Goal: Find specific page/section: Find specific page/section

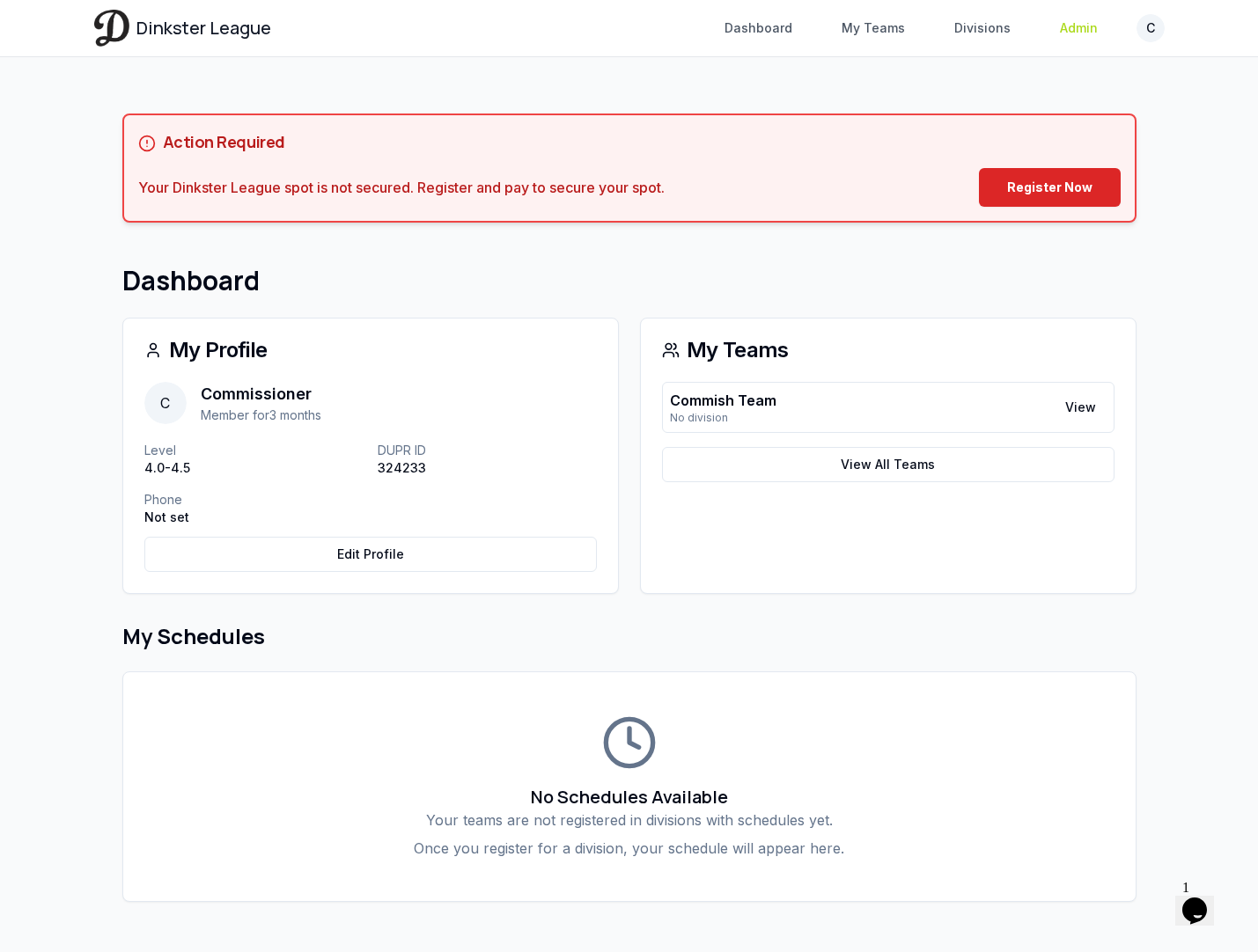
click at [1063, 30] on link "Admin" at bounding box center [1079, 28] width 59 height 32
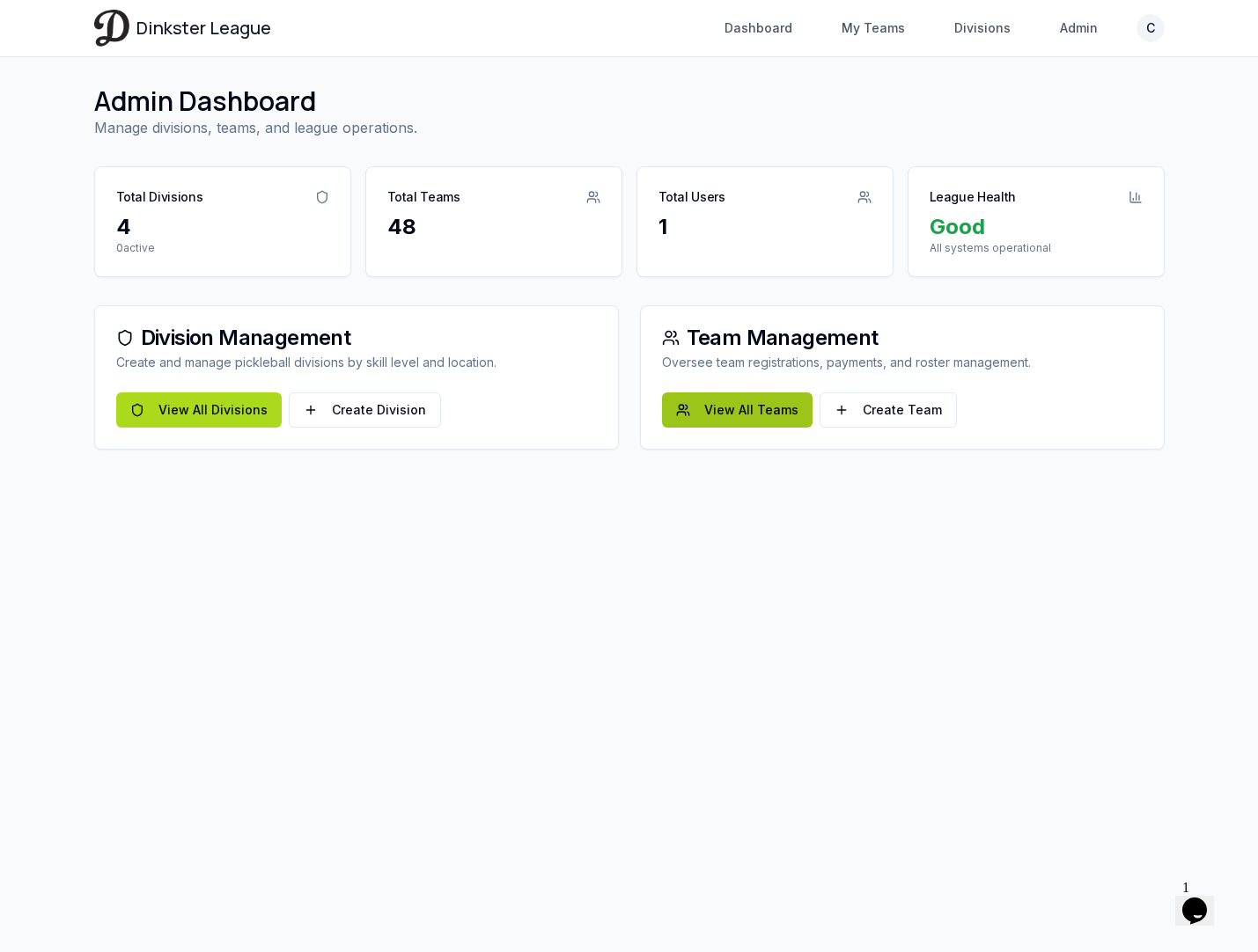
click at [755, 404] on link "View All Teams" at bounding box center [737, 410] width 150 height 35
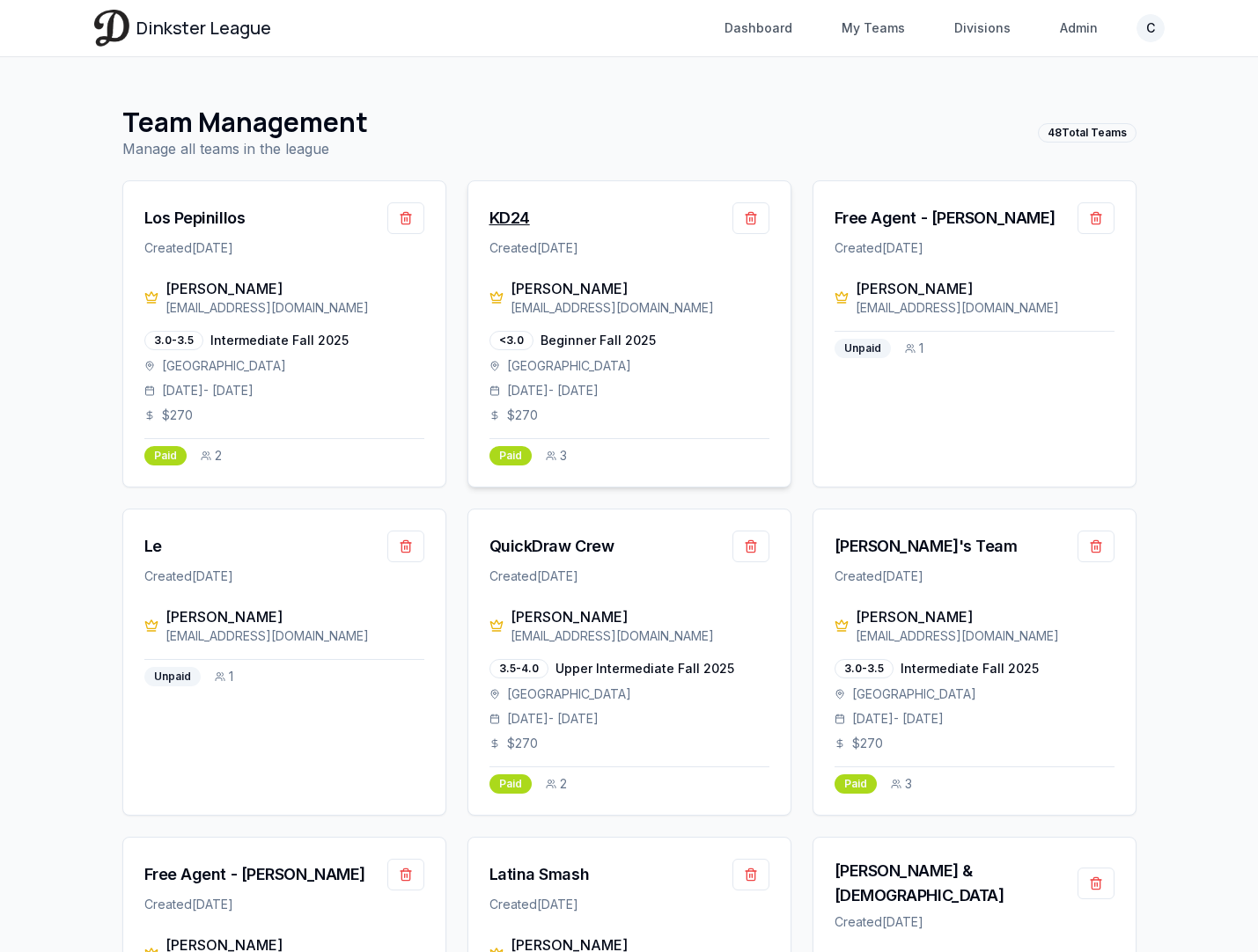
click at [510, 216] on div "KD24" at bounding box center [510, 218] width 41 height 25
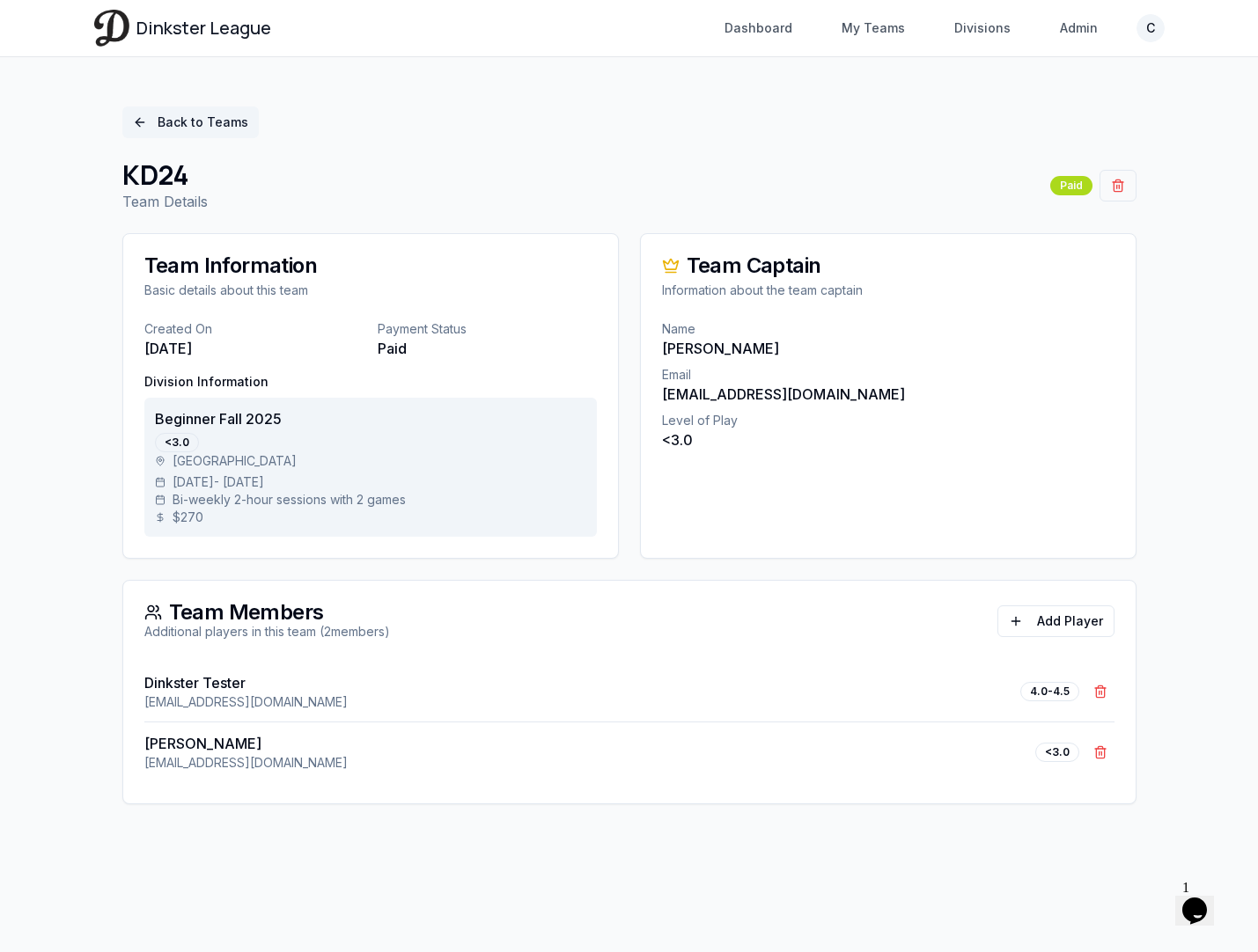
click at [169, 115] on link "Back to Teams" at bounding box center [190, 123] width 136 height 32
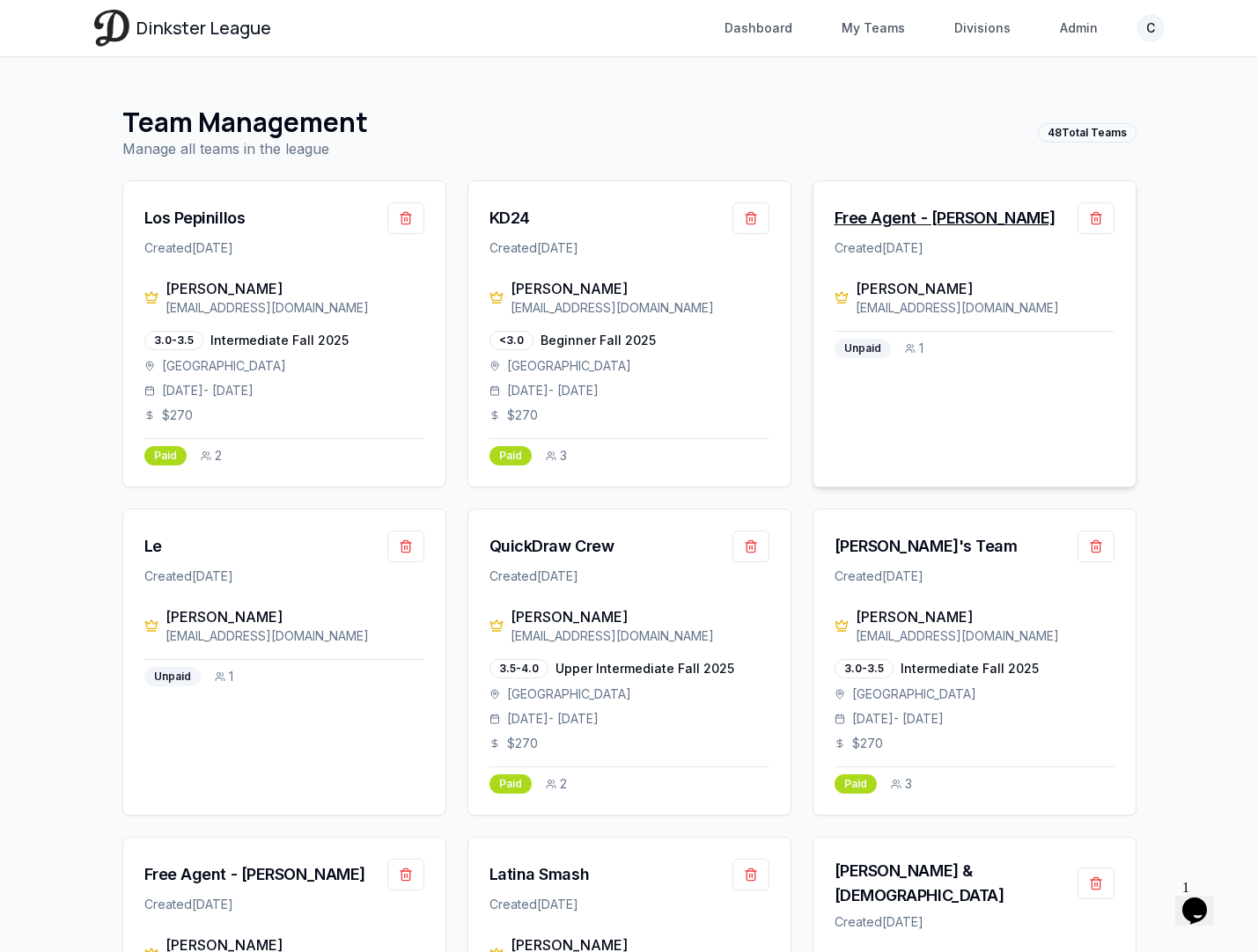
click at [946, 208] on div "Free Agent - Christa Shelton" at bounding box center [945, 218] width 221 height 25
click at [593, 550] on div "QuickDraw Crew" at bounding box center [551, 547] width 125 height 25
click at [513, 217] on div "KD24" at bounding box center [510, 218] width 41 height 25
